Goal: Information Seeking & Learning: Find specific page/section

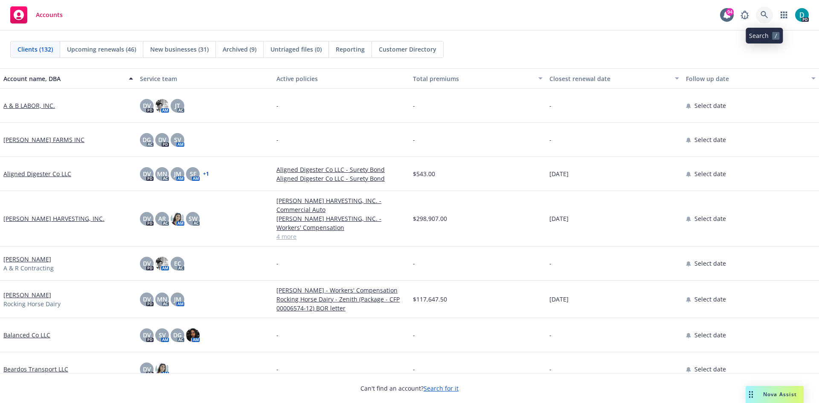
click at [763, 18] on icon at bounding box center [764, 15] width 8 height 8
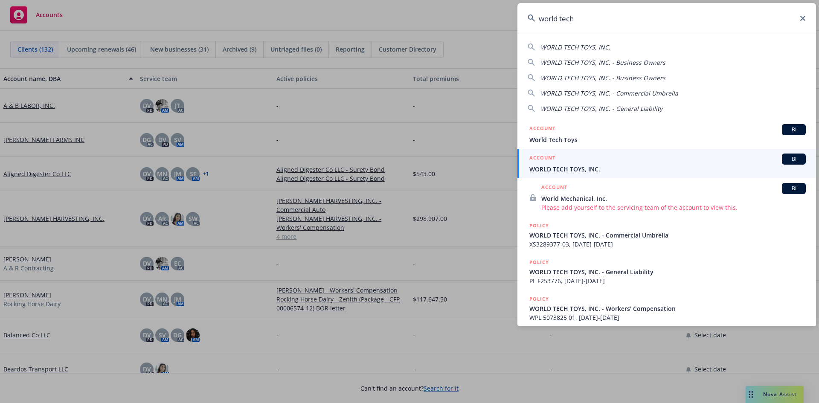
type input "world tech"
click at [567, 165] on span "WORLD TECH TOYS, INC." at bounding box center [667, 169] width 276 height 9
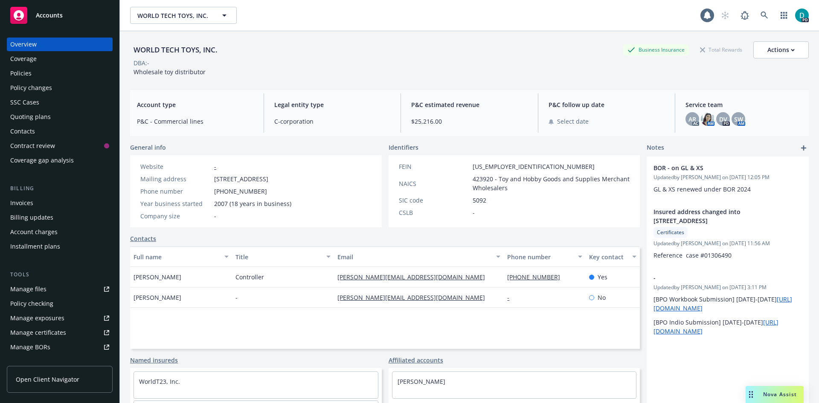
click at [28, 73] on div "Policies" at bounding box center [20, 74] width 21 height 14
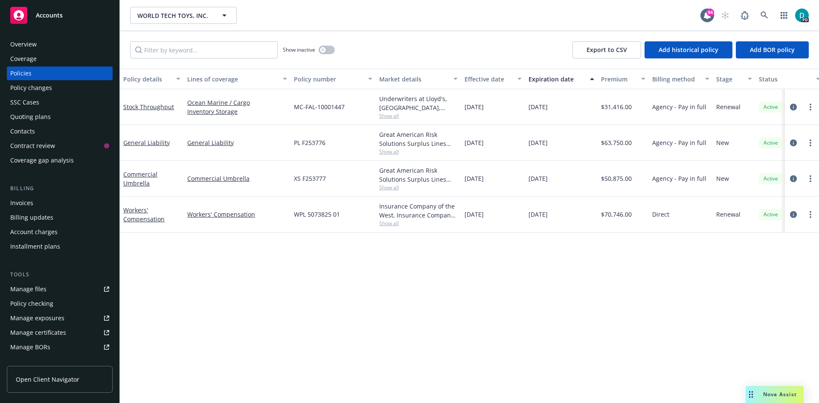
click at [40, 290] on div "Manage files" at bounding box center [28, 289] width 36 height 14
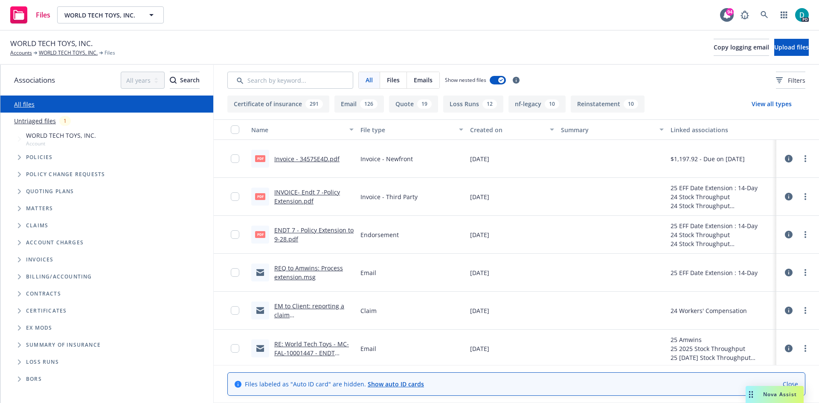
click at [471, 109] on button "Loss Runs 12" at bounding box center [473, 104] width 60 height 17
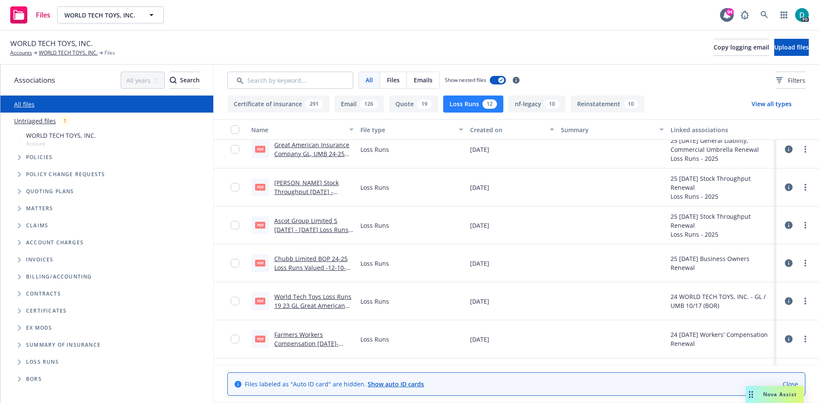
scroll to position [85, 0]
click at [302, 338] on link "Farmers Workers Compensation 2019-2023 Loss Runs Valued 082224.pdf" at bounding box center [309, 347] width 71 height 35
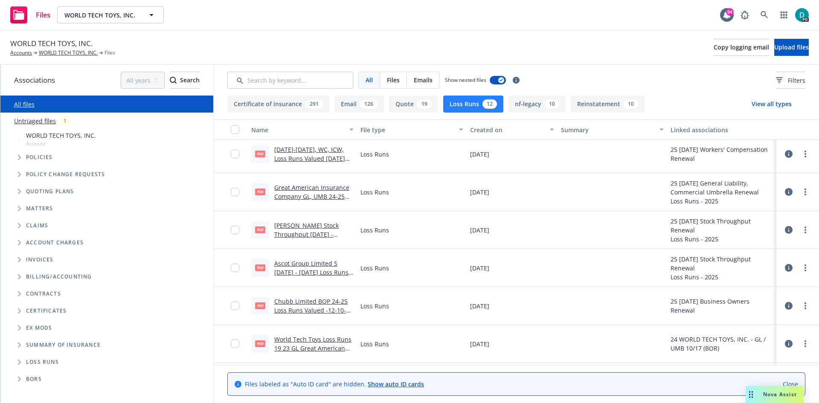
scroll to position [0, 0]
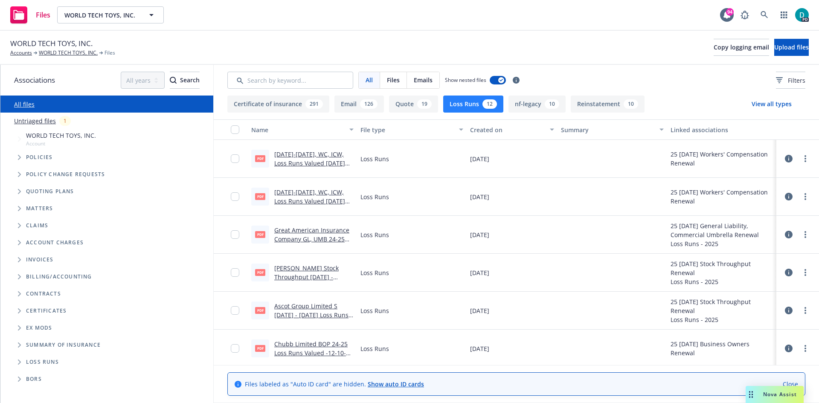
click at [312, 154] on link "2024-2025, WC, ICW, Loss Runs Valued 08.18.2025 .pdf" at bounding box center [309, 163] width 71 height 26
drag, startPoint x: 27, startPoint y: 329, endPoint x: 22, endPoint y: 331, distance: 5.0
click at [26, 329] on span "Ex Mods" at bounding box center [39, 327] width 26 height 5
click at [19, 330] on icon "Folder Tree Example" at bounding box center [19, 327] width 3 height 5
click at [20, 328] on icon "Folder Tree Example" at bounding box center [19, 328] width 5 height 3
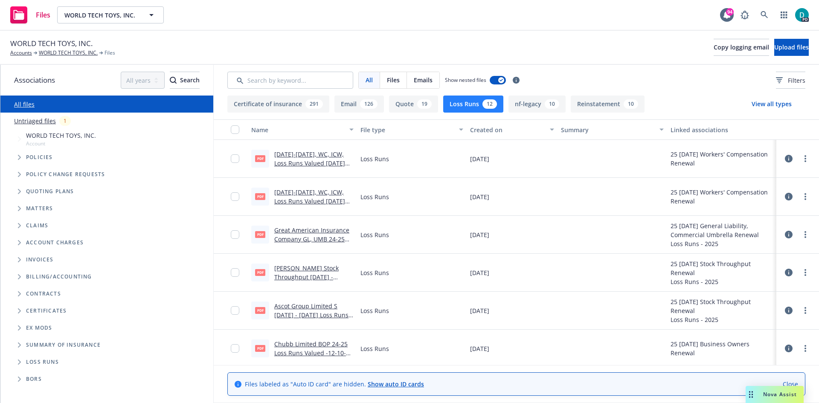
click at [20, 191] on icon "Tree Example" at bounding box center [19, 191] width 3 height 5
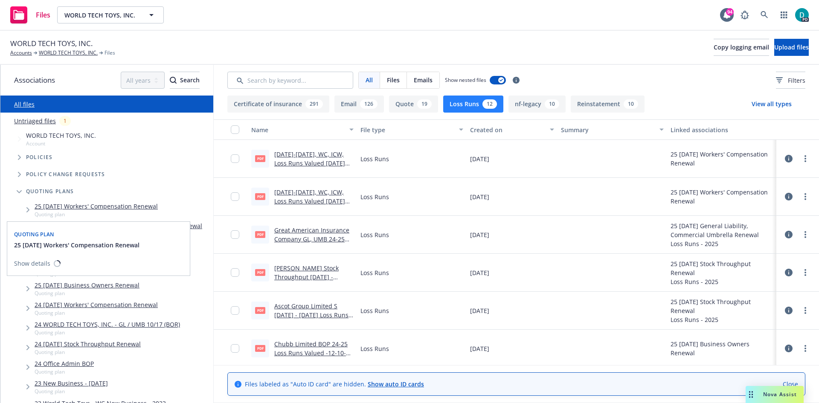
click at [137, 207] on link "25 11/01/25 Workers' Compensation Renewal" at bounding box center [96, 206] width 123 height 9
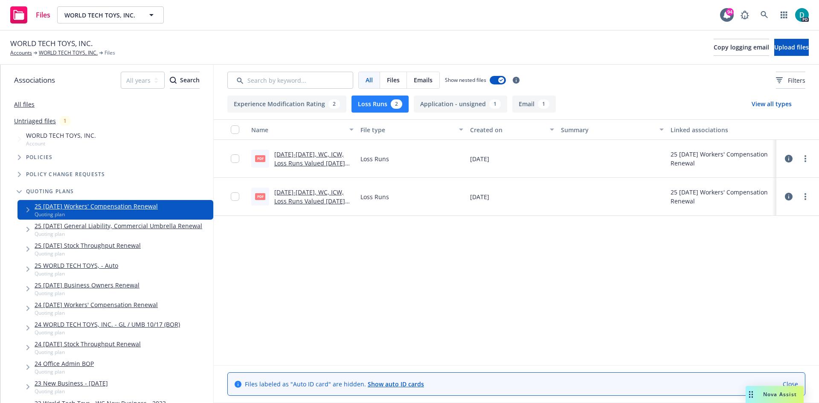
click at [20, 154] on span "Tree Example" at bounding box center [19, 158] width 14 height 14
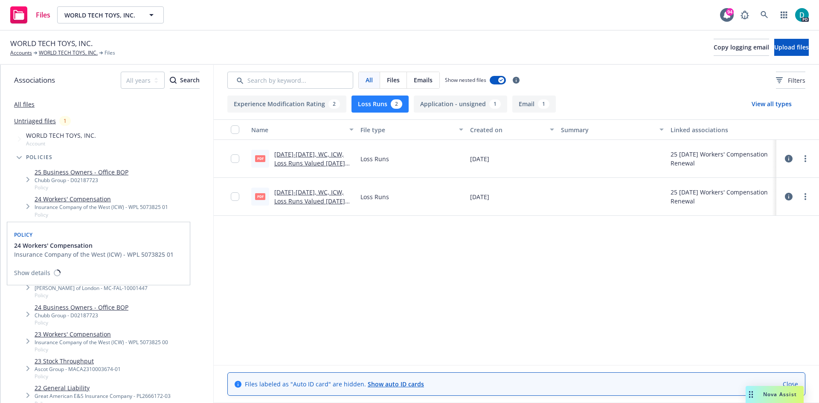
click at [76, 201] on link "24 Workers' Compensation" at bounding box center [102, 198] width 134 height 9
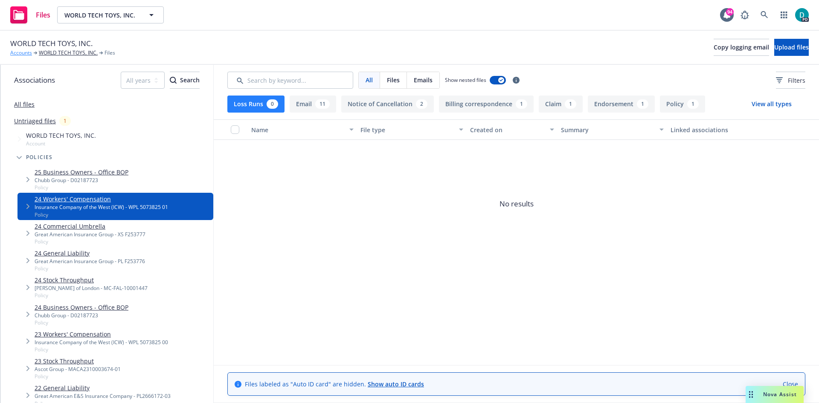
click at [26, 54] on link "Accounts" at bounding box center [21, 53] width 22 height 8
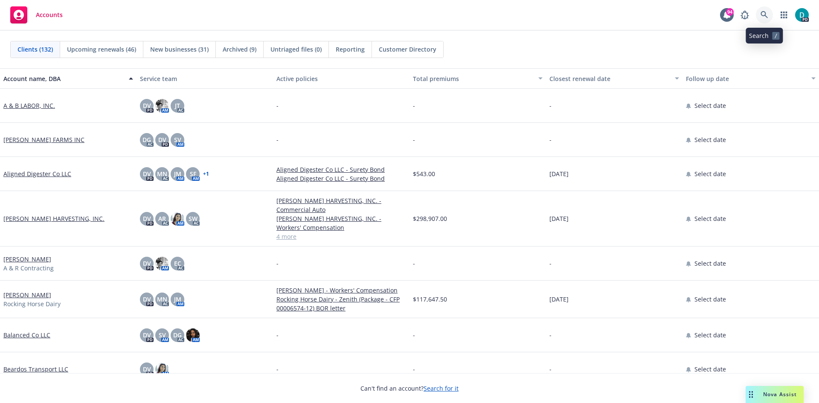
click at [767, 14] on icon at bounding box center [764, 15] width 8 height 8
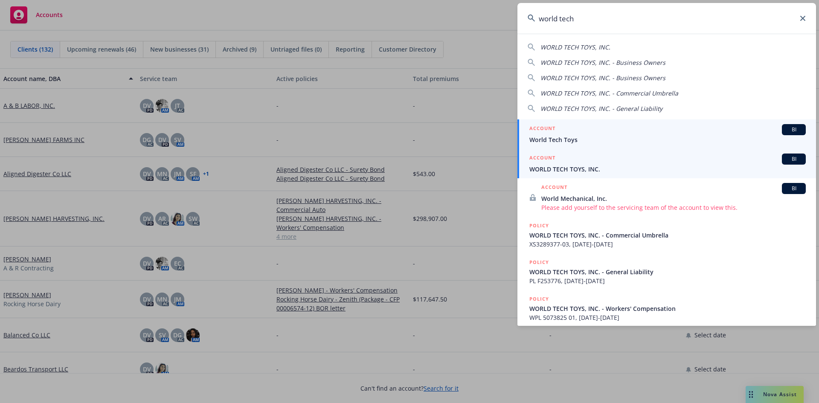
type input "world tech"
click at [572, 169] on span "WORLD TECH TOYS, INC." at bounding box center [667, 169] width 276 height 9
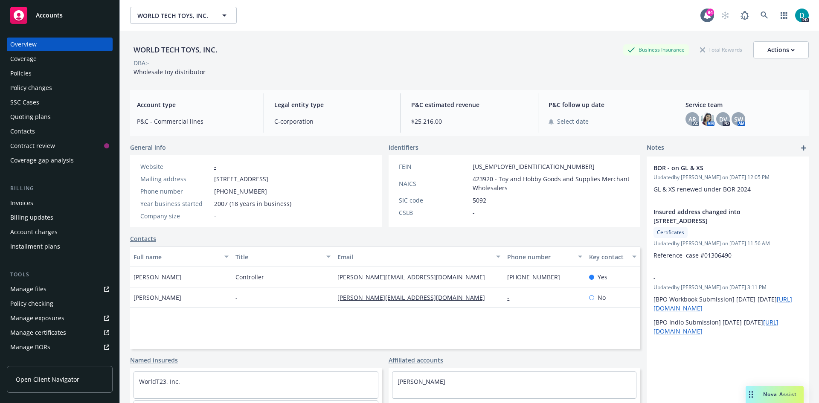
click at [12, 69] on div "Policies" at bounding box center [20, 74] width 21 height 14
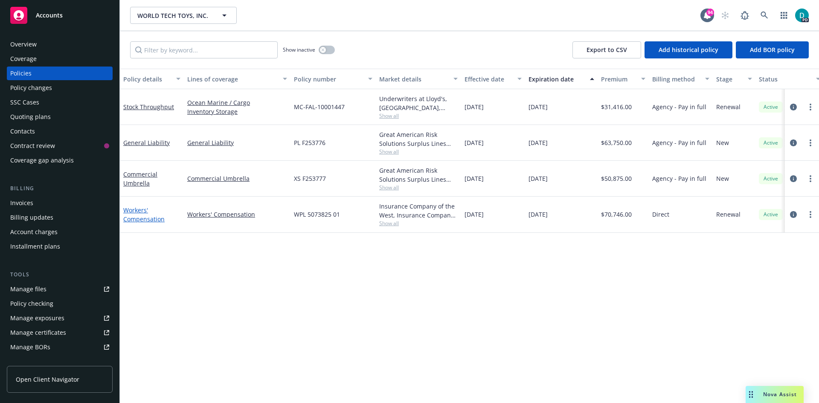
click at [143, 208] on link "Workers' Compensation" at bounding box center [143, 214] width 41 height 17
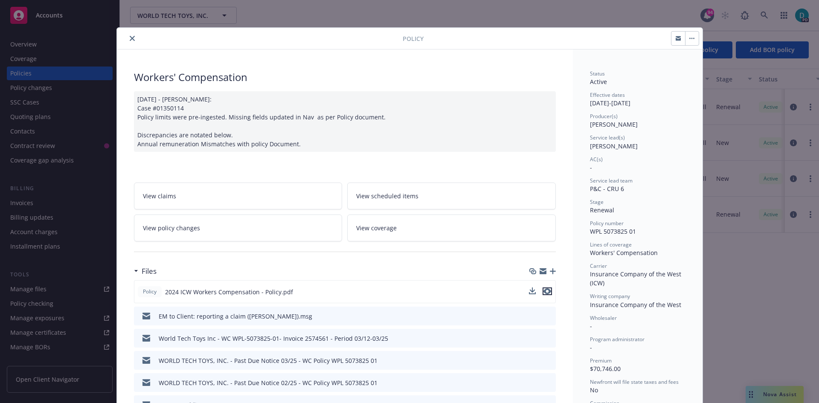
click at [545, 292] on icon "preview file" at bounding box center [547, 291] width 8 height 6
click at [130, 39] on icon "close" at bounding box center [132, 38] width 5 height 5
